Goal: Task Accomplishment & Management: Complete application form

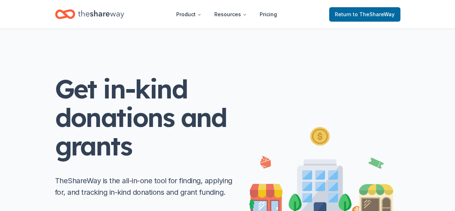
click at [95, 16] on icon "Home" at bounding box center [101, 14] width 46 height 15
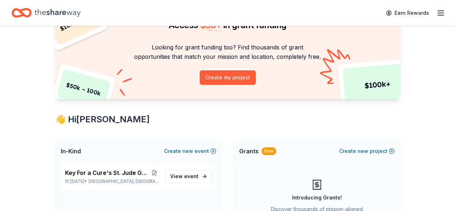
scroll to position [108, 0]
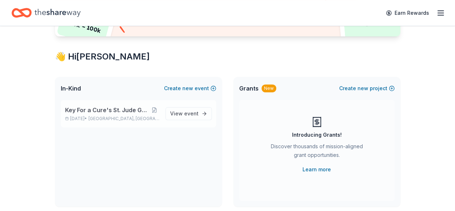
click at [146, 108] on span "Key For a Cure's St. Jude Golf Tournament" at bounding box center [107, 109] width 85 height 9
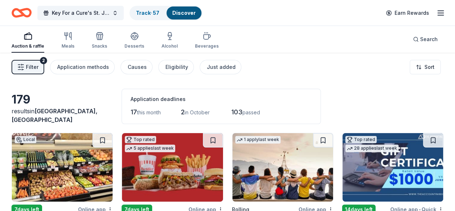
click at [32, 62] on button "Filter 2" at bounding box center [28, 67] width 33 height 14
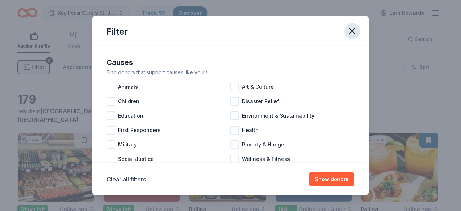
click at [358, 31] on button "button" at bounding box center [352, 31] width 16 height 16
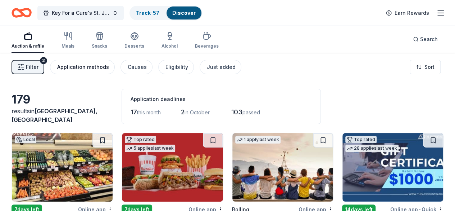
click at [114, 67] on button "Application methods" at bounding box center [82, 67] width 65 height 14
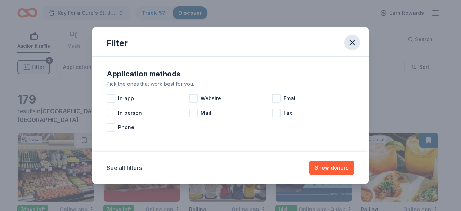
click at [350, 39] on icon "button" at bounding box center [352, 42] width 10 height 10
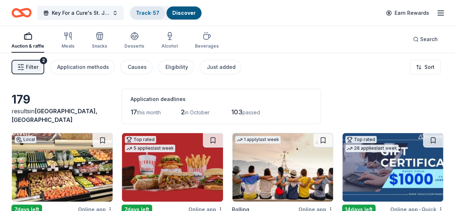
click at [159, 13] on link "Track · 57" at bounding box center [147, 13] width 23 height 6
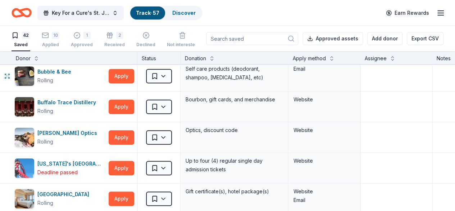
scroll to position [216, 0]
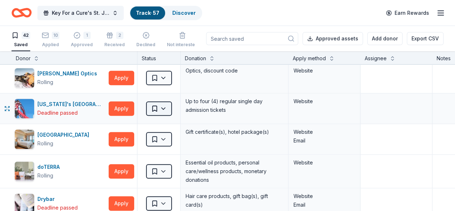
click at [170, 105] on html "Key For a Cure's St. Jude Golf Tournament Track · 57 Discover Earn Rewards 42 S…" at bounding box center [227, 105] width 455 height 211
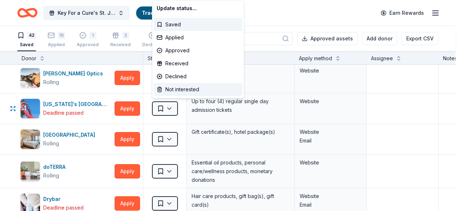
click at [167, 91] on div "Not interested" at bounding box center [198, 89] width 89 height 13
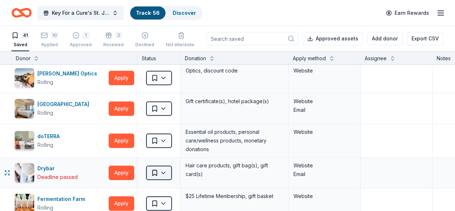
click at [168, 169] on html "Key For a Cure's St. Jude Golf Tournament Track · 56 Discover Earn Rewards 41 S…" at bounding box center [227, 105] width 455 height 211
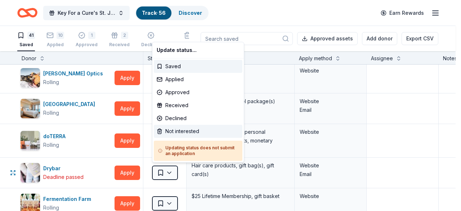
click at [172, 134] on div "Not interested" at bounding box center [198, 131] width 89 height 13
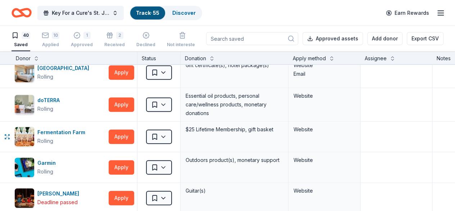
scroll to position [288, 0]
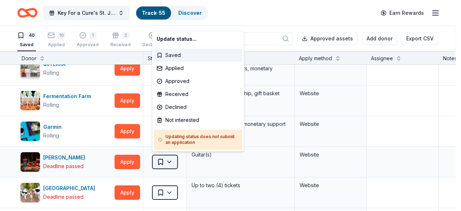
click at [174, 161] on html "Key For a Cure's St. Jude Golf Tournament Track · 55 Discover Earn Rewards 40 S…" at bounding box center [230, 105] width 461 height 211
click at [168, 120] on div "Not interested" at bounding box center [198, 119] width 89 height 13
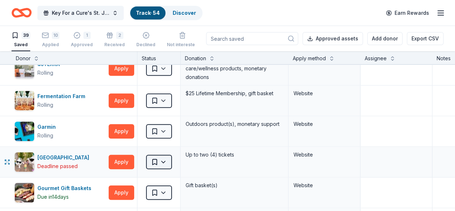
click at [172, 156] on html "Key For a Cure's St. Jude Golf Tournament Track · 54 Discover Earn Rewards 39 S…" at bounding box center [227, 105] width 455 height 211
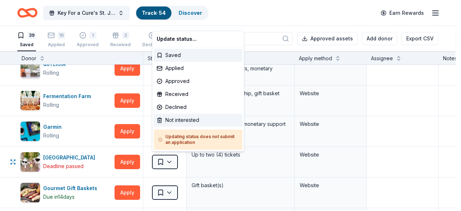
click at [169, 123] on div "Not interested" at bounding box center [198, 119] width 89 height 13
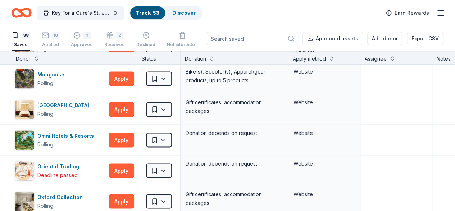
scroll to position [684, 0]
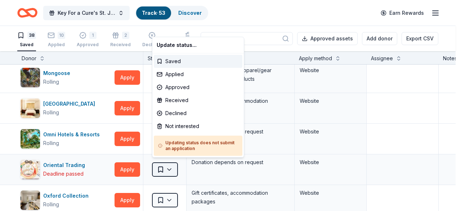
click at [175, 161] on html "Key For a Cure's St. Jude Golf Tournament Track · 53 Discover Earn Rewards 38 S…" at bounding box center [230, 105] width 461 height 211
click at [177, 125] on div "Not interested" at bounding box center [198, 126] width 89 height 13
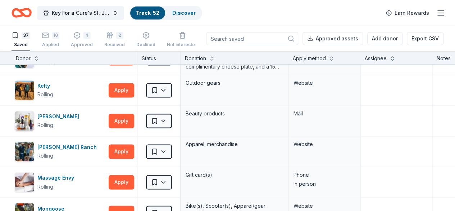
scroll to position [324, 0]
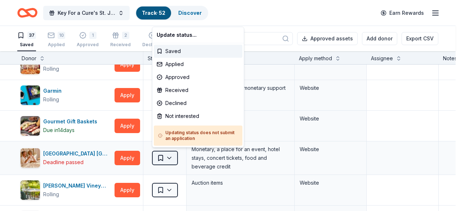
click at [176, 150] on html "Key For a Cure's St. Jude Golf Tournament Track · 52 Discover Earn Rewards 37 S…" at bounding box center [230, 105] width 461 height 211
click at [168, 120] on div "Not interested" at bounding box center [198, 115] width 89 height 13
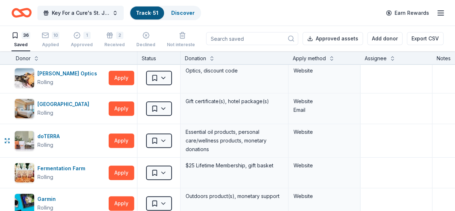
scroll to position [0, 0]
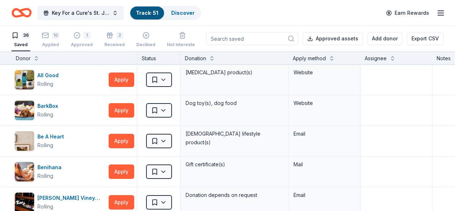
click at [30, 10] on icon "Home" at bounding box center [22, 12] width 20 height 17
click at [100, 10] on span "Key For a Cure's St. Jude Golf Tournament" at bounding box center [81, 13] width 58 height 9
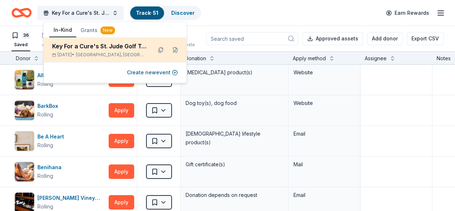
click at [118, 51] on div "Key For a Cure's St. Jude Golf Tournament [DATE] • [GEOGRAPHIC_DATA], [GEOGRAPH…" at bounding box center [99, 50] width 94 height 16
click at [117, 43] on div "Key For a Cure's St. Jude Golf Tournament" at bounding box center [99, 46] width 94 height 9
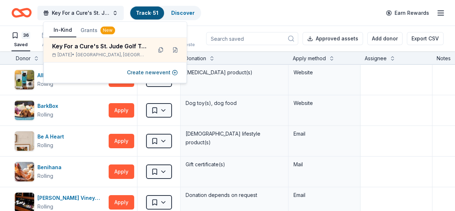
click at [322, 26] on div "Approved assets Add donor Export CSV" at bounding box center [325, 38] width 238 height 25
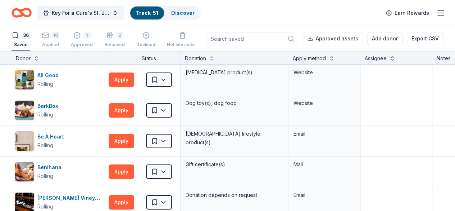
click at [30, 34] on div "36" at bounding box center [26, 35] width 9 height 7
click at [158, 10] on link "Track · 51" at bounding box center [147, 13] width 22 height 6
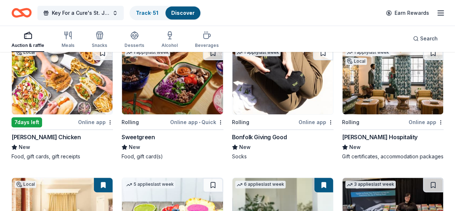
scroll to position [1440, 0]
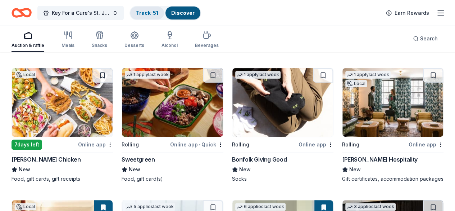
click at [144, 15] on link "Track · 51" at bounding box center [147, 13] width 22 height 6
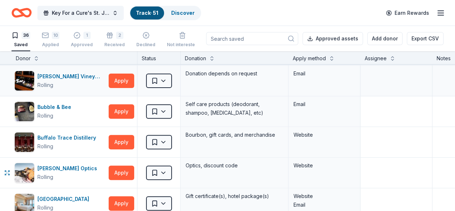
scroll to position [108, 0]
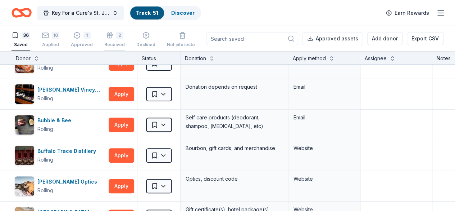
click at [120, 39] on div "2 Received" at bounding box center [114, 40] width 21 height 16
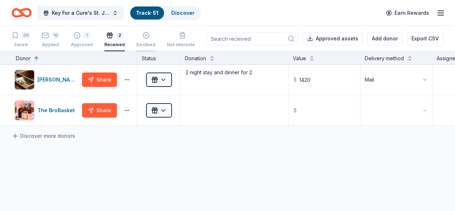
click at [149, 40] on div "Declined" at bounding box center [145, 40] width 19 height 16
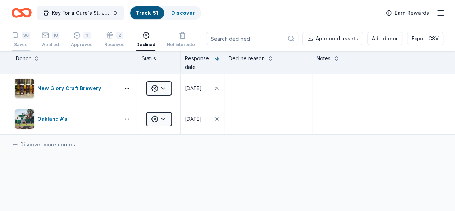
click at [30, 41] on div "36 Saved" at bounding box center [21, 40] width 19 height 16
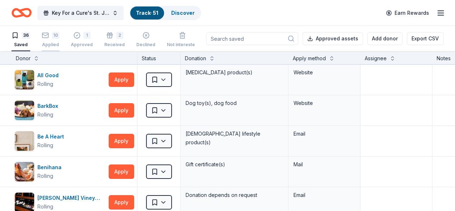
click at [59, 46] on div "Applied" at bounding box center [51, 45] width 18 height 6
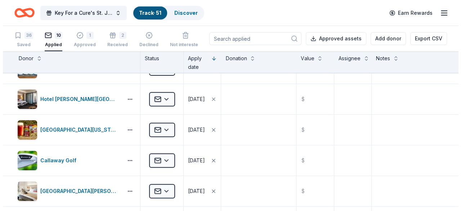
scroll to position [144, 0]
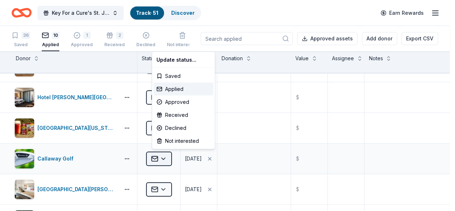
click at [171, 156] on html "Key For a Cure's St. Jude Golf Tournament Track · 51 Discover Earn Rewards 36 S…" at bounding box center [227, 105] width 455 height 211
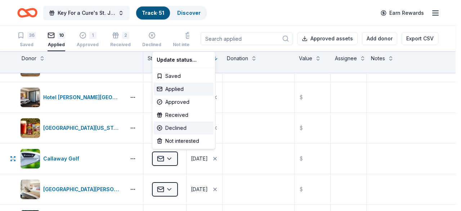
click at [160, 131] on div "Declined" at bounding box center [184, 127] width 60 height 13
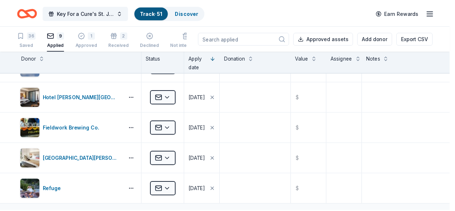
scroll to position [83, 0]
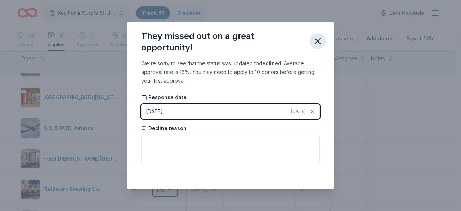
click at [318, 44] on icon "button" at bounding box center [317, 41] width 10 height 10
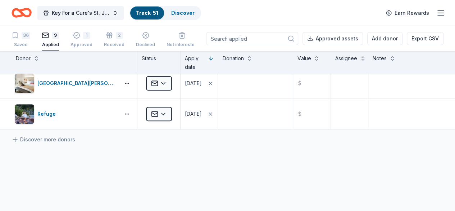
scroll to position [227, 0]
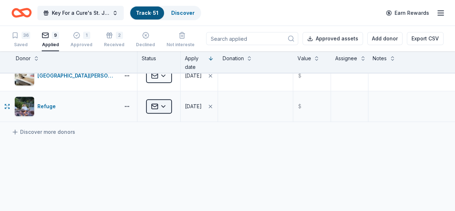
click at [166, 104] on html "Key For a Cure's St. Jude Golf Tournament Track · 51 Discover Earn Rewards 36 S…" at bounding box center [227, 105] width 455 height 211
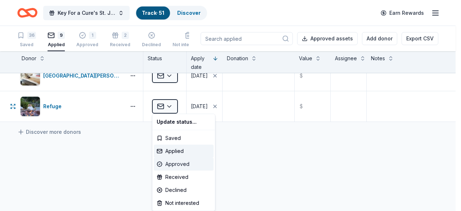
click at [180, 162] on div "Approved" at bounding box center [184, 163] width 60 height 13
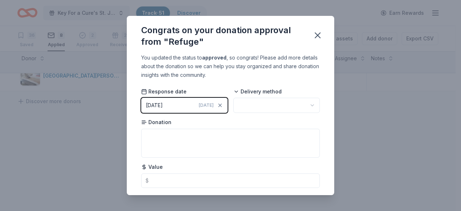
drag, startPoint x: 319, startPoint y: 39, endPoint x: 199, endPoint y: 99, distance: 134.0
click at [319, 39] on icon "button" at bounding box center [317, 35] width 10 height 10
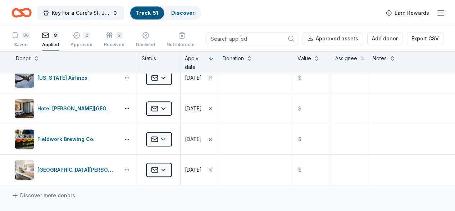
scroll to position [119, 0]
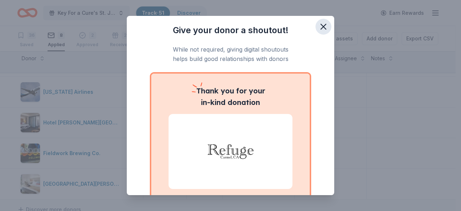
click at [318, 30] on icon "button" at bounding box center [323, 27] width 10 height 10
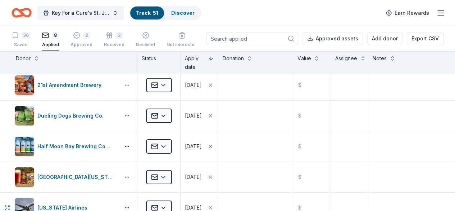
scroll to position [0, 0]
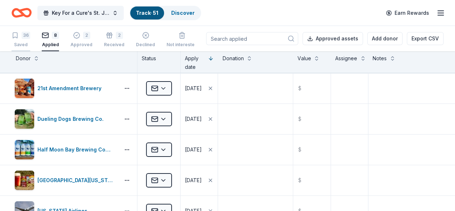
click at [30, 46] on div "Saved" at bounding box center [21, 45] width 19 height 6
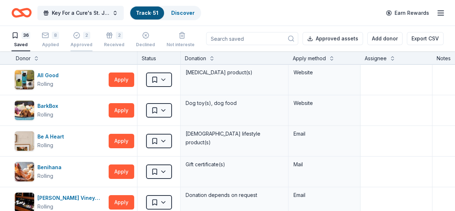
click at [77, 41] on div "2 Approved" at bounding box center [82, 36] width 22 height 16
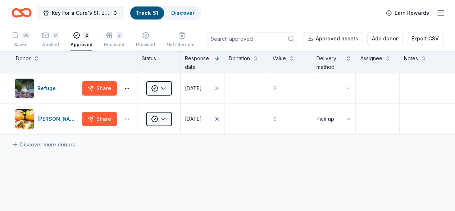
click at [45, 11] on button "Key For a Cure's St. Jude Golf Tournament" at bounding box center [80, 13] width 86 height 14
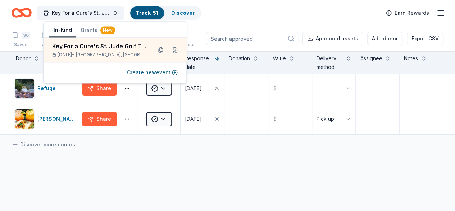
click at [31, 15] on icon "Home" at bounding box center [24, 12] width 11 height 7
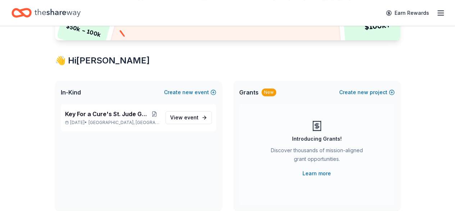
scroll to position [108, 0]
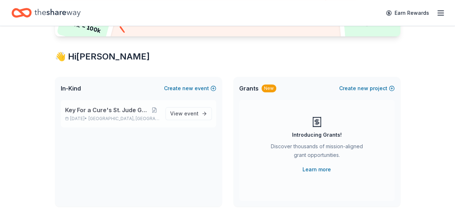
click at [124, 112] on span "Key For a Cure's St. Jude Golf Tournament" at bounding box center [107, 109] width 85 height 9
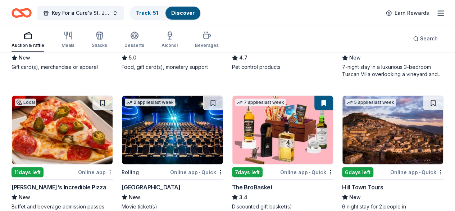
scroll to position [612, 0]
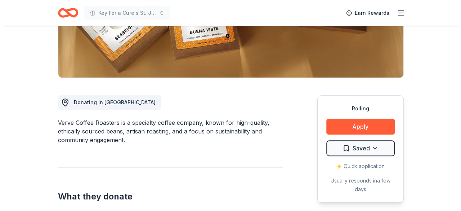
scroll to position [144, 0]
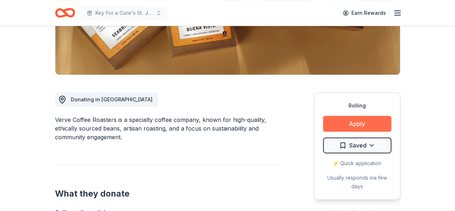
click at [338, 122] on button "Apply" at bounding box center [357, 124] width 68 height 16
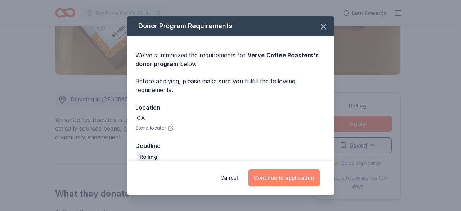
click at [284, 177] on button "Continue to application" at bounding box center [284, 177] width 72 height 17
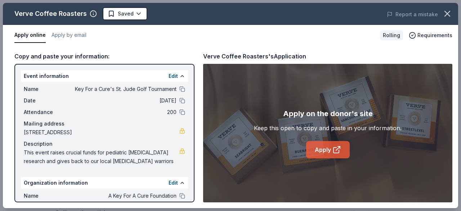
click at [326, 146] on link "Apply" at bounding box center [328, 149] width 44 height 17
